Goal: Contribute content: Add original content to the website for others to see

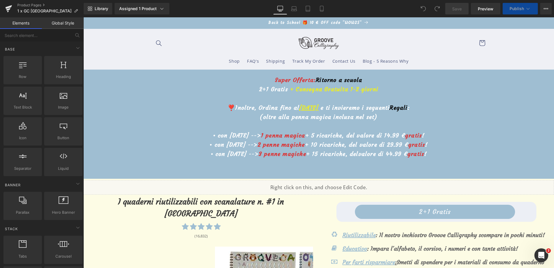
click at [299, 107] on u "8 ottobre" at bounding box center [308, 107] width 19 height 7
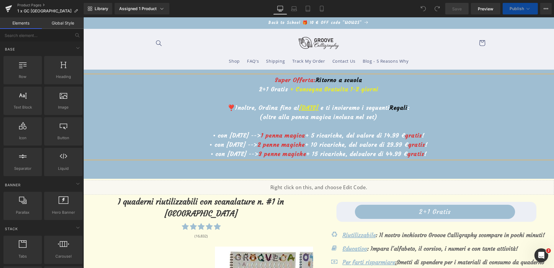
click at [299, 107] on u "8 ottobre" at bounding box center [308, 107] width 19 height 7
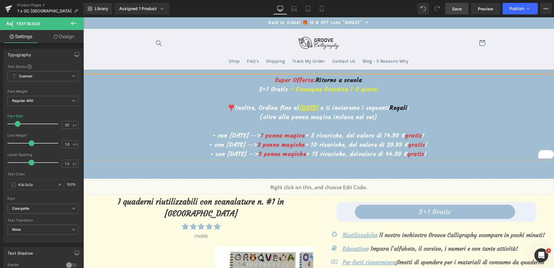
click at [460, 8] on span "Save" at bounding box center [457, 9] width 10 height 6
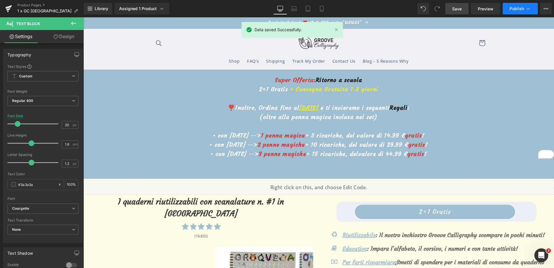
click at [522, 10] on span "Publish" at bounding box center [517, 8] width 14 height 5
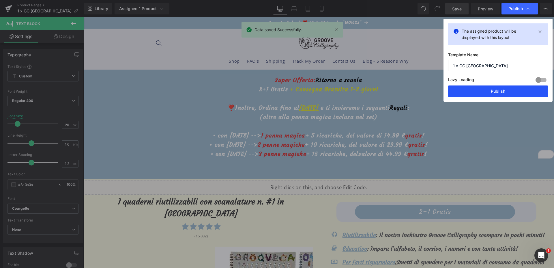
drag, startPoint x: 492, startPoint y: 91, endPoint x: 408, endPoint y: 74, distance: 85.1
click at [492, 91] on button "Publish" at bounding box center [498, 91] width 100 height 12
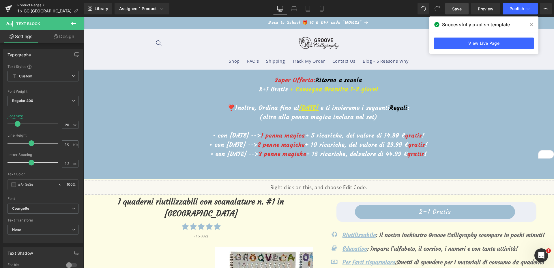
click at [30, 3] on link "Product Pages" at bounding box center [50, 5] width 66 height 5
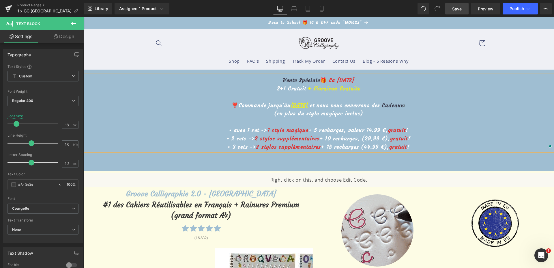
drag, startPoint x: 456, startPoint y: 7, endPoint x: 358, endPoint y: 3, distance: 97.9
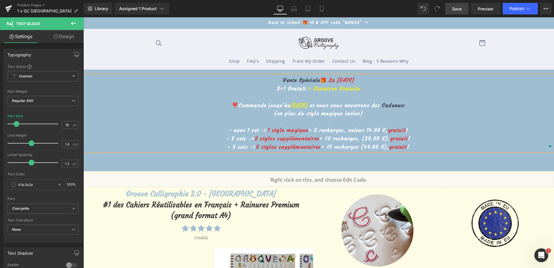
click at [456, 7] on span "Save" at bounding box center [457, 9] width 10 height 6
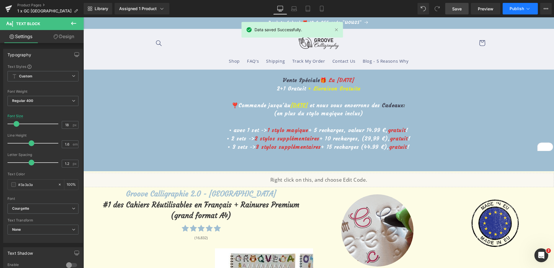
click at [515, 7] on span "Publish" at bounding box center [517, 8] width 14 height 5
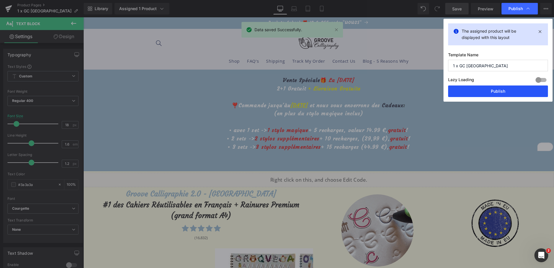
click at [484, 88] on button "Publish" at bounding box center [498, 91] width 100 height 12
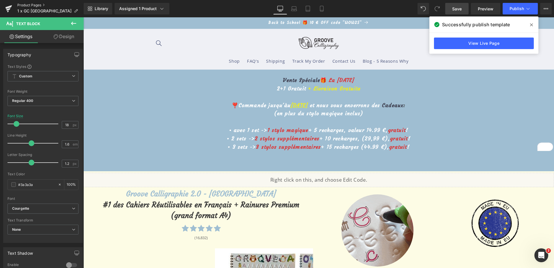
click at [21, 5] on link "Product Pages" at bounding box center [50, 5] width 66 height 5
